Goal: Task Accomplishment & Management: Manage account settings

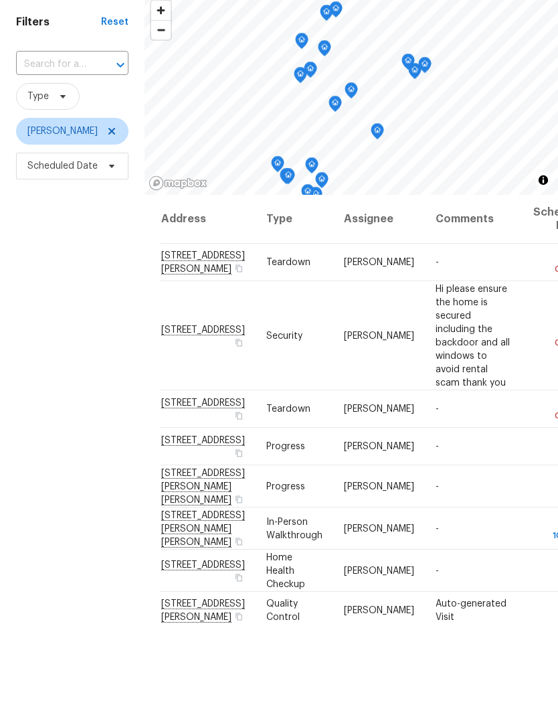
scroll to position [54, 0]
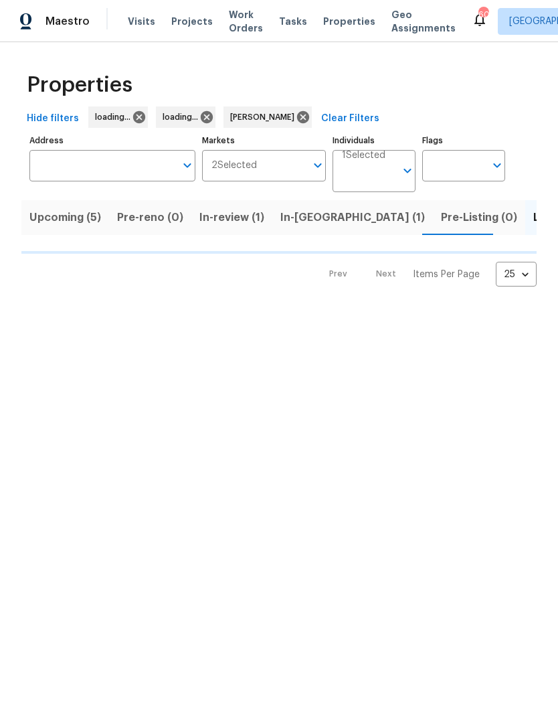
click at [243, 222] on span "In-review (1)" at bounding box center [231, 217] width 65 height 19
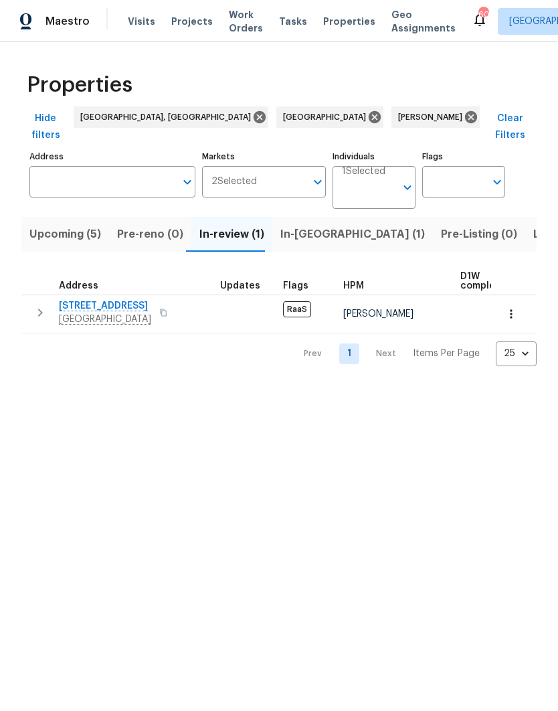
click at [76, 299] on span "7640 Blue Spring Dr" at bounding box center [105, 305] width 92 height 13
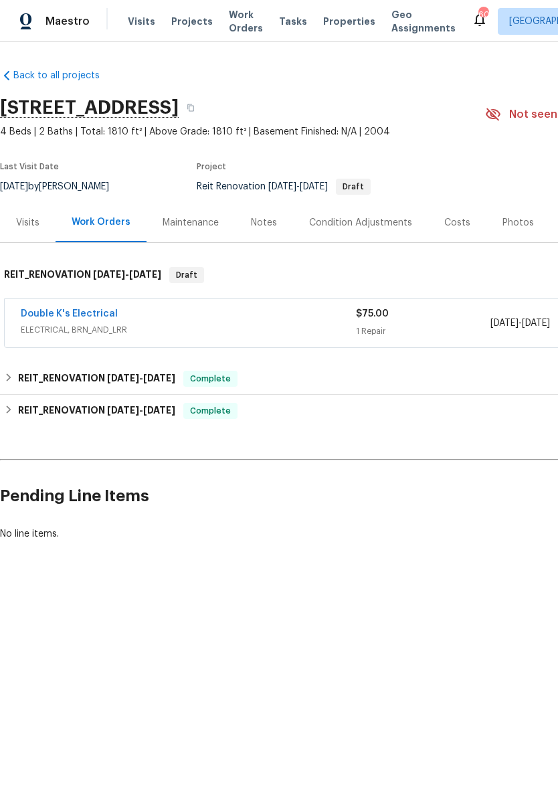
click at [56, 318] on link "Double K's Electrical" at bounding box center [69, 313] width 97 height 9
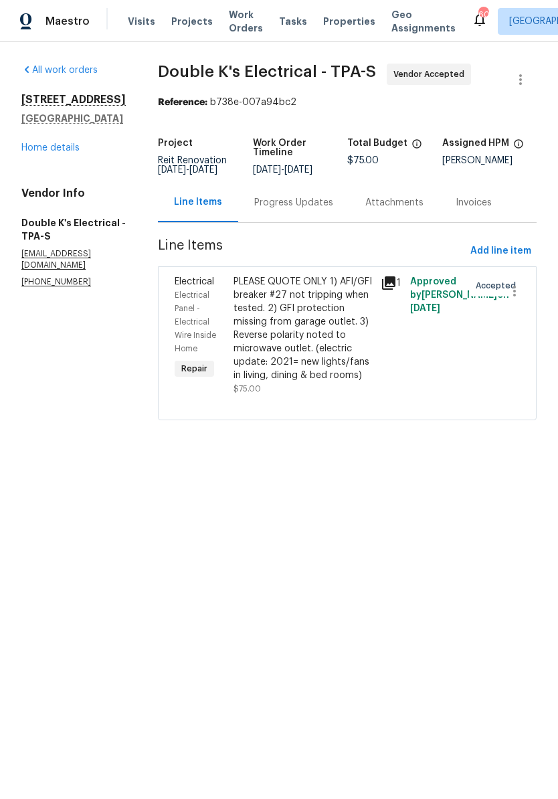
click at [338, 347] on div "PLEASE QUOTE ONLY 1) AFI/GFI breaker #27 not tripping when tested. 2) GFI prote…" at bounding box center [303, 328] width 139 height 107
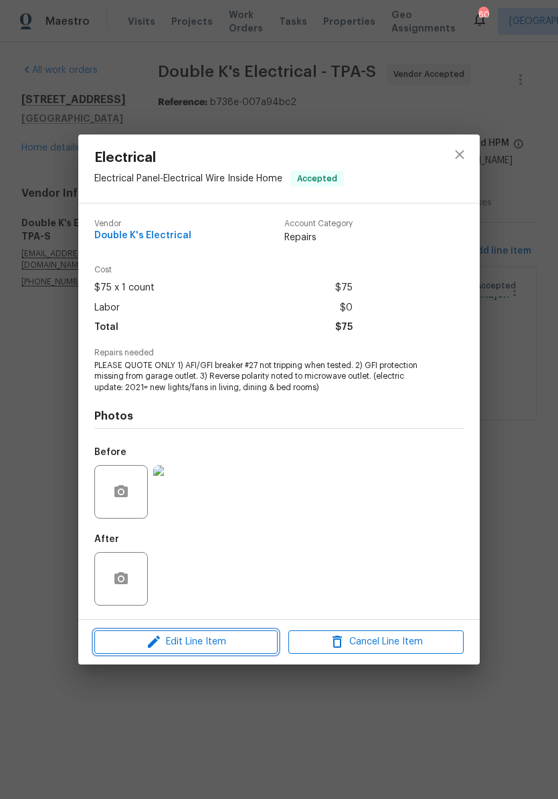
click at [140, 640] on span "Edit Line Item" at bounding box center [185, 642] width 175 height 17
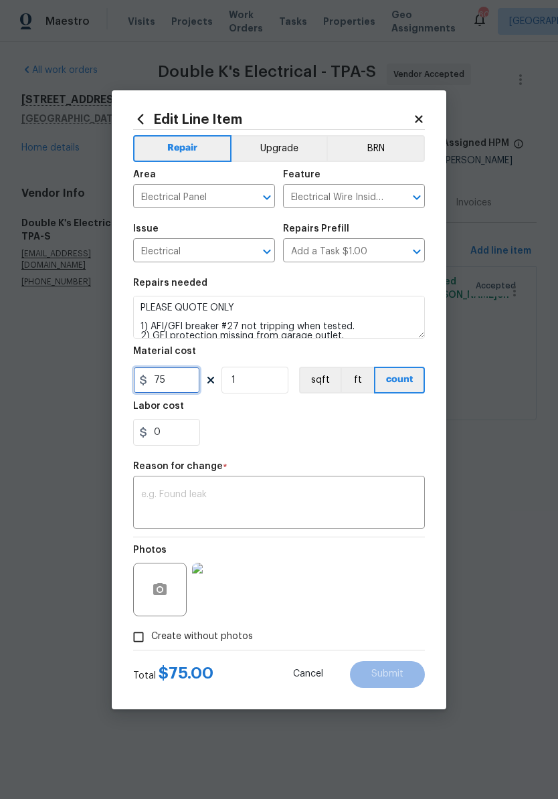
click at [153, 385] on input "75" at bounding box center [166, 380] width 67 height 27
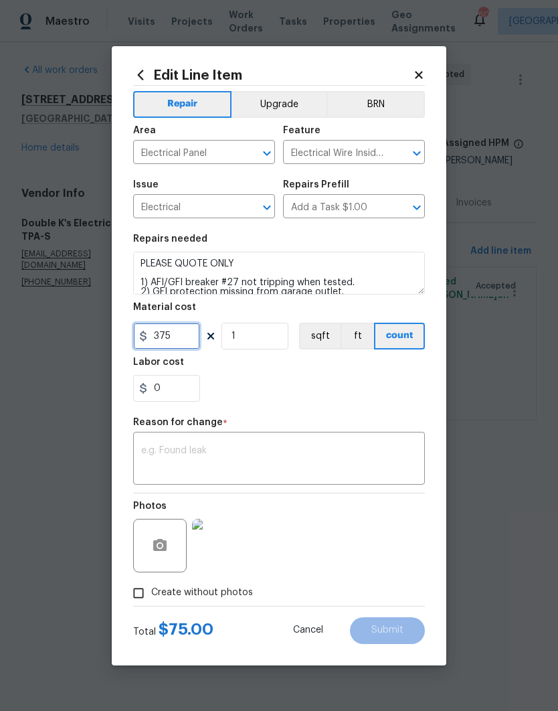
type input "375"
click at [168, 454] on textarea at bounding box center [279, 460] width 276 height 28
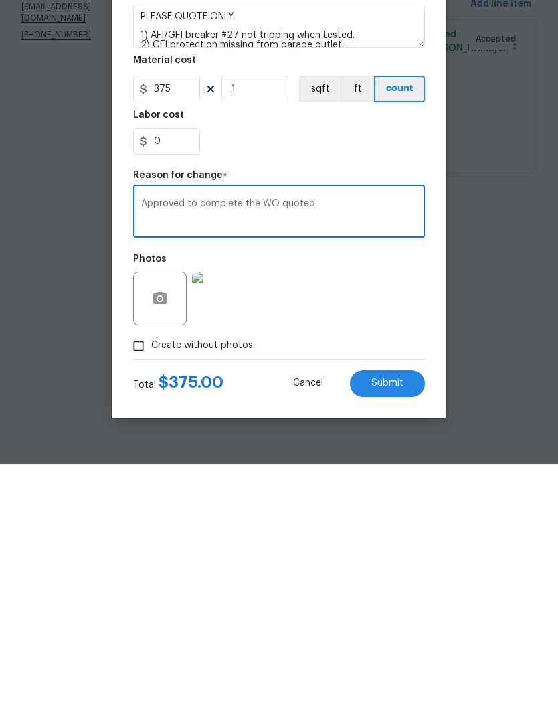
type textarea "Approved to complete the WO quoted."
click at [378, 625] on span "Submit" at bounding box center [387, 630] width 32 height 10
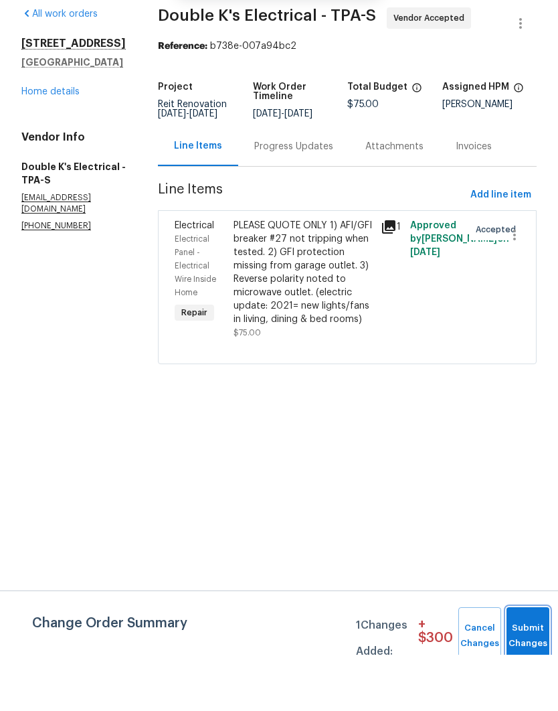
click at [531, 663] on button "Submit Changes" at bounding box center [528, 692] width 43 height 58
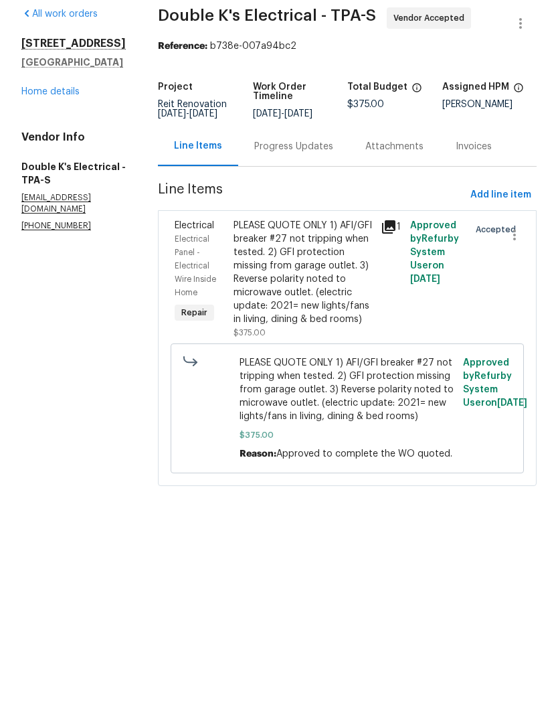
click at [317, 196] on div "Progress Updates" at bounding box center [293, 202] width 79 height 13
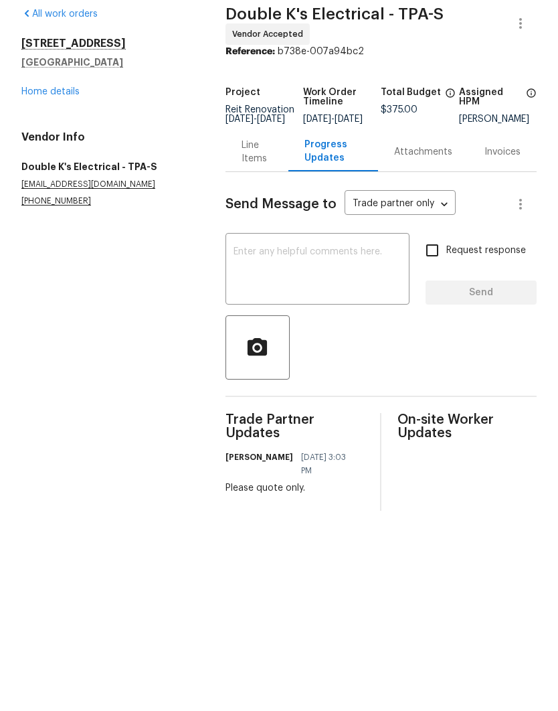
click at [310, 303] on textarea at bounding box center [318, 326] width 168 height 47
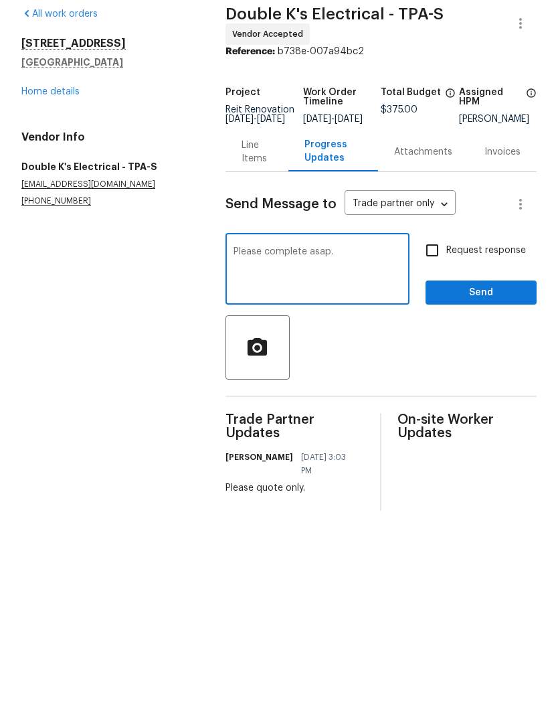
type textarea "Please complete asap."
click at [430, 292] on input "Request response" at bounding box center [432, 306] width 28 height 28
checkbox input "true"
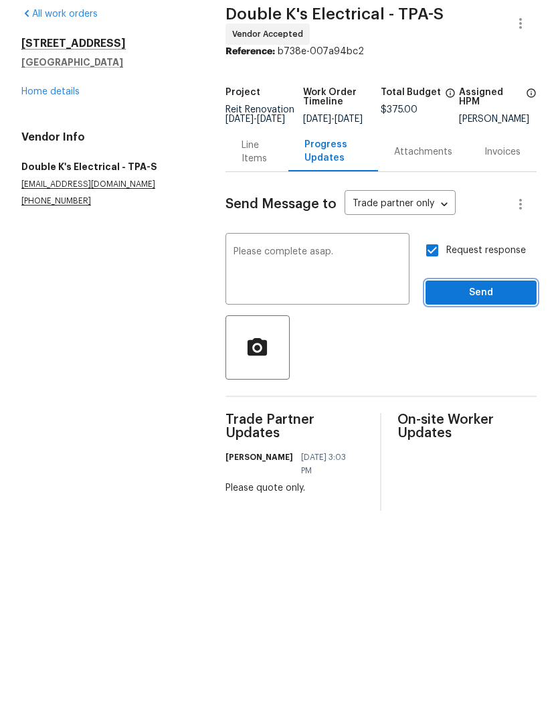
click at [473, 341] on span "Send" at bounding box center [481, 349] width 90 height 17
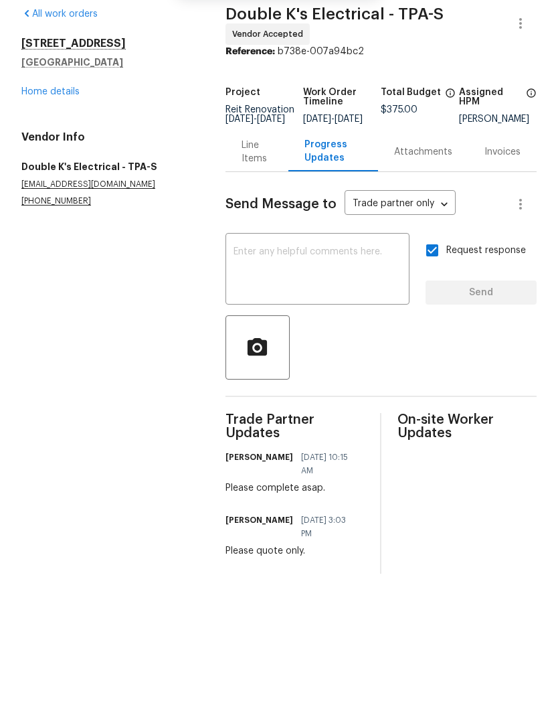
click at [244, 195] on div "Line Items" at bounding box center [257, 208] width 31 height 27
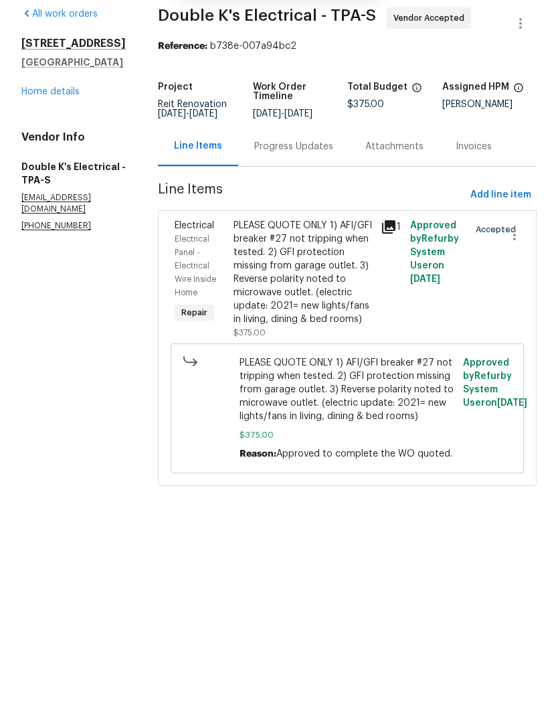
click at [37, 143] on link "Home details" at bounding box center [50, 147] width 58 height 9
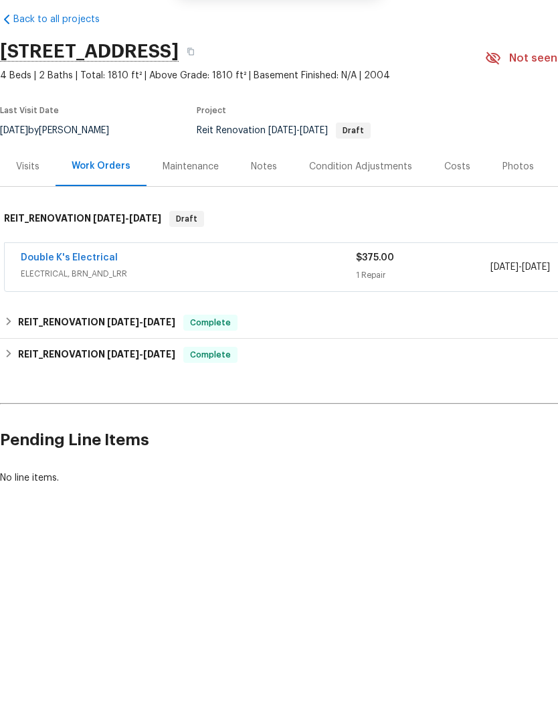
click at [261, 203] on div "Notes" at bounding box center [264, 222] width 58 height 39
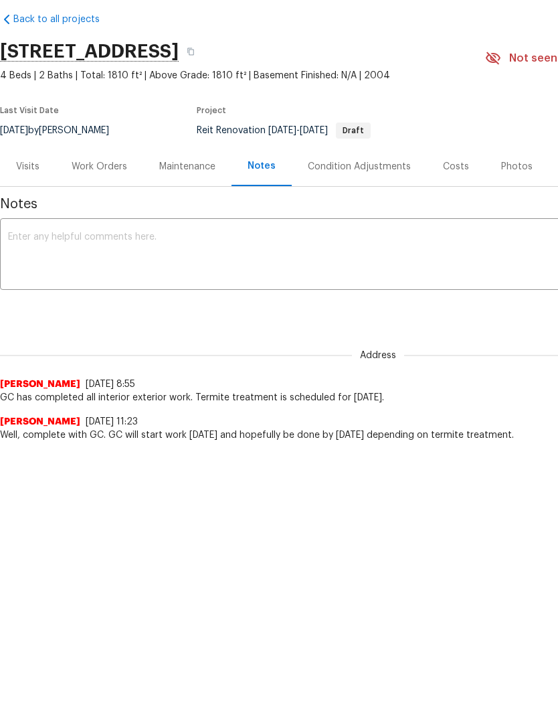
click at [282, 288] on textarea at bounding box center [378, 311] width 740 height 47
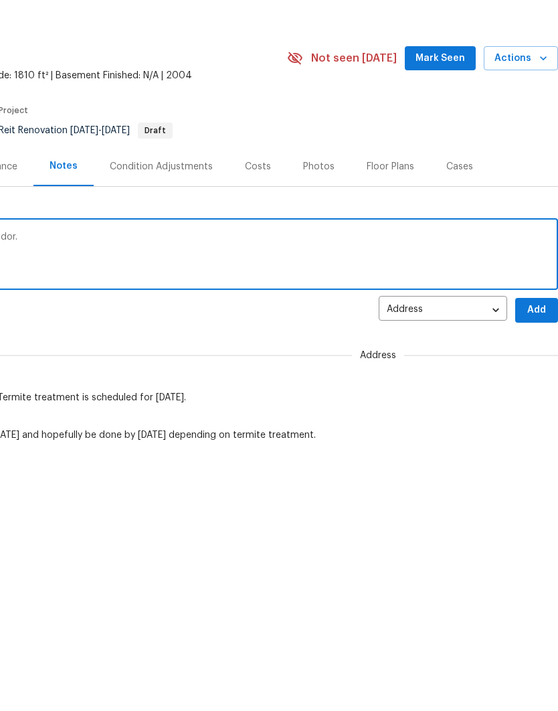
scroll to position [0, 198]
type textarea "Electrical quote approved. Sent info to vendor."
click at [539, 358] on span "Add" at bounding box center [536, 366] width 21 height 17
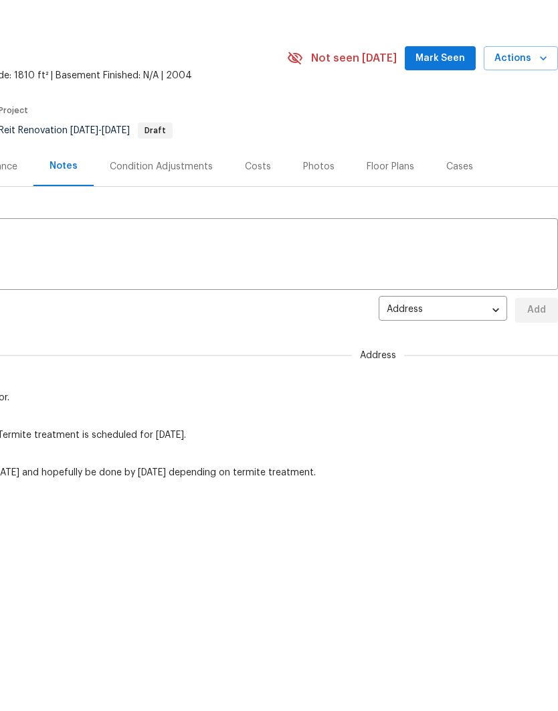
click at [450, 90] on div "[STREET_ADDRESS] 4 Beds | 2 Baths | Total: 1810 ft² | Above Grade: 1810 ft² | B…" at bounding box center [180, 114] width 756 height 48
click at [454, 90] on div "[STREET_ADDRESS] 4 Beds | 2 Baths | Total: 1810 ft² | Above Grade: 1810 ft² | B…" at bounding box center [180, 114] width 756 height 48
click at [447, 106] on span "Mark Seen" at bounding box center [441, 114] width 50 height 17
